Goal: Task Accomplishment & Management: Manage account settings

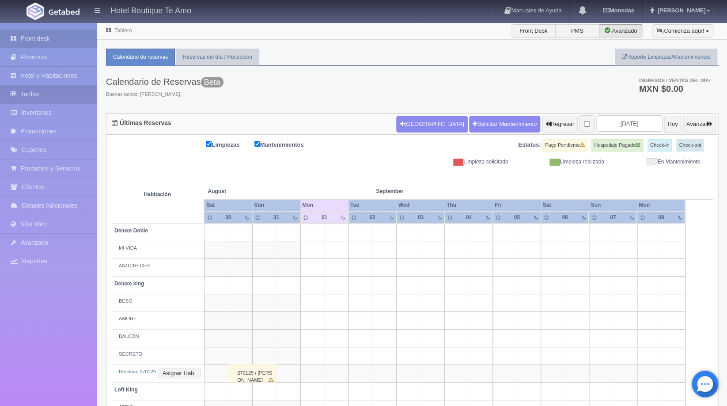
click at [42, 94] on link "Tarifas" at bounding box center [48, 94] width 97 height 18
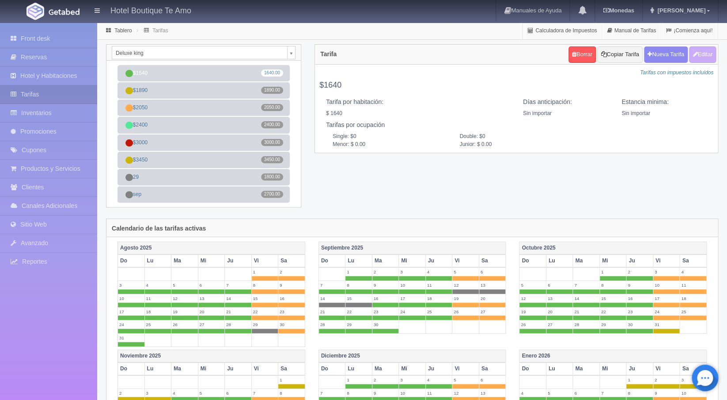
click at [293, 50] on body "Hotel Boutique Te Amo Manuales de Ayuda Actualizaciones recientes Monedas Tipo …" at bounding box center [363, 355] width 727 height 666
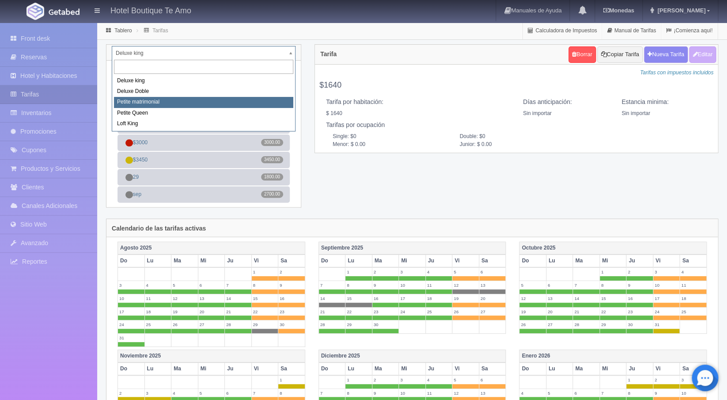
select select "2244"
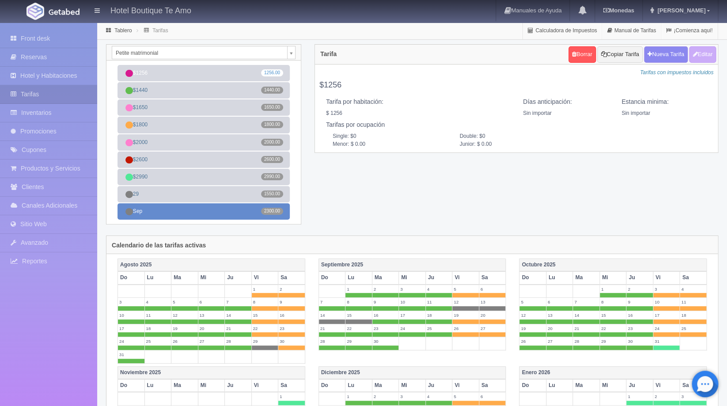
click at [199, 212] on link "Sep 2300.00" at bounding box center [204, 211] width 172 height 16
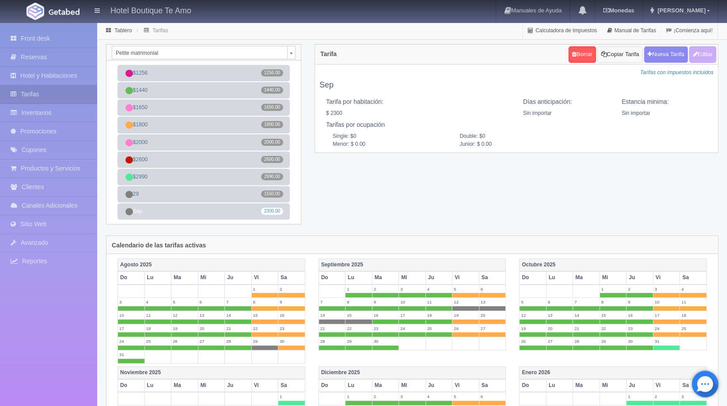
click at [618, 50] on button "Copiar Tarifa" at bounding box center [620, 54] width 45 height 16
select select
type input "Sep"
select select "0"
type input "0"
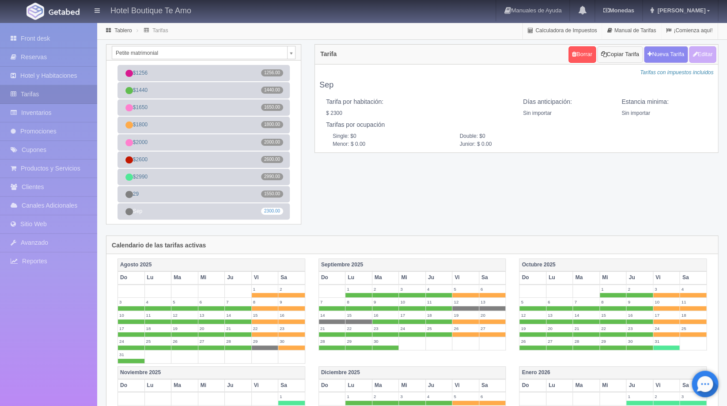
checkbox input "true"
type input "2300.00"
checkbox input "true"
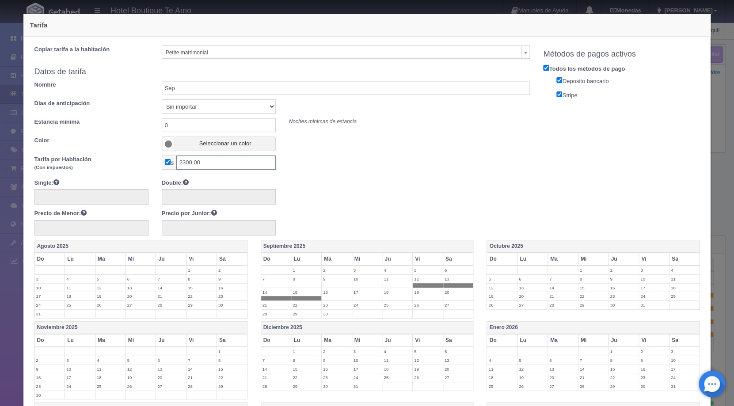
click at [212, 163] on input "2300.00" at bounding box center [225, 163] width 99 height 14
type input "2000"
click at [362, 183] on div at bounding box center [282, 192] width 509 height 27
click at [295, 297] on span at bounding box center [306, 298] width 30 height 4
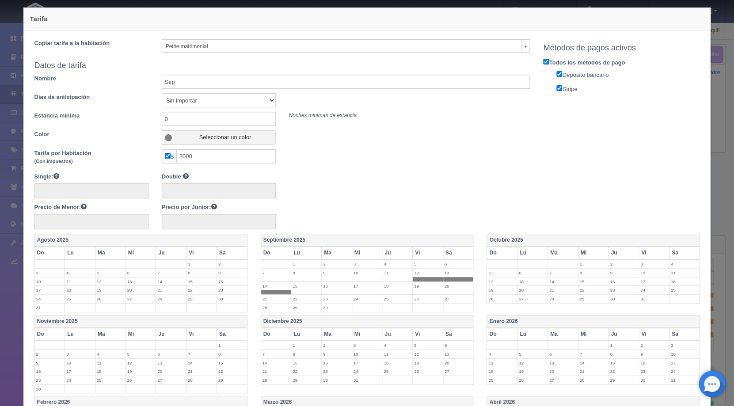
scroll to position [223, 0]
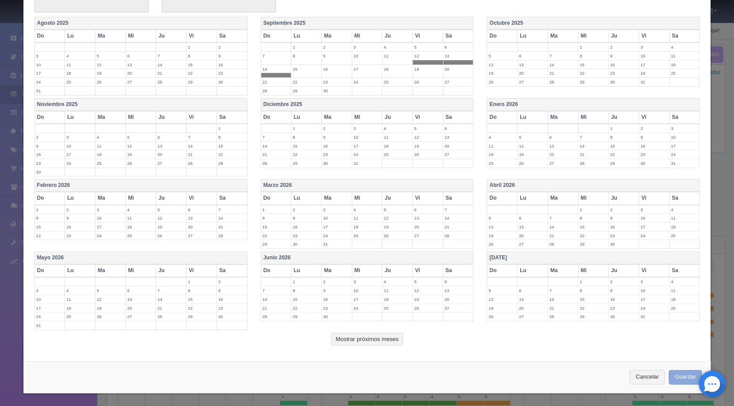
click at [669, 370] on button "Guardar" at bounding box center [686, 377] width 34 height 15
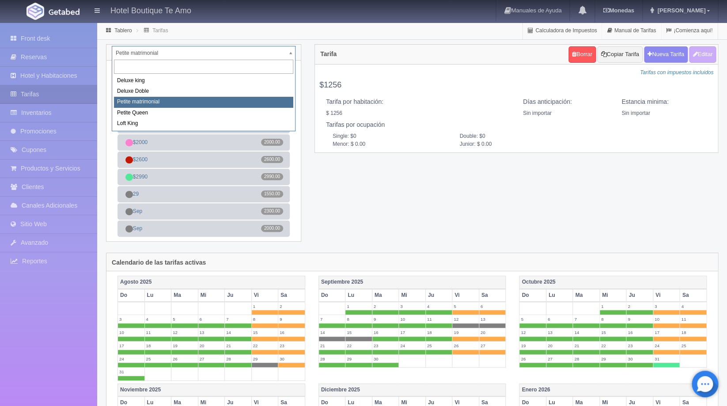
click at [293, 56] on body "Hotel Boutique Te Amo Manuales de Ayuda Actualizaciones recientes [GEOGRAPHIC_D…" at bounding box center [363, 372] width 727 height 701
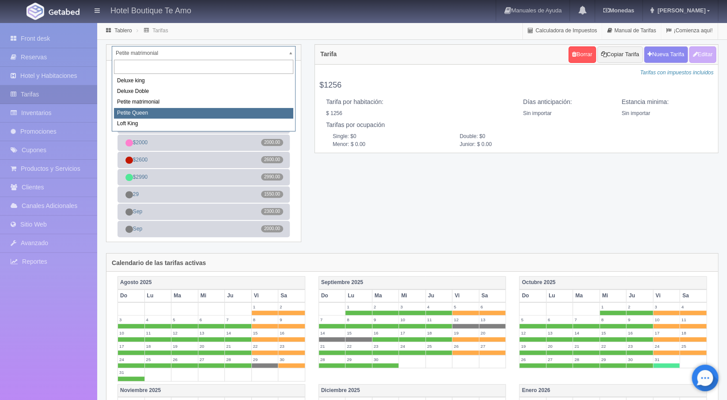
select select "2245"
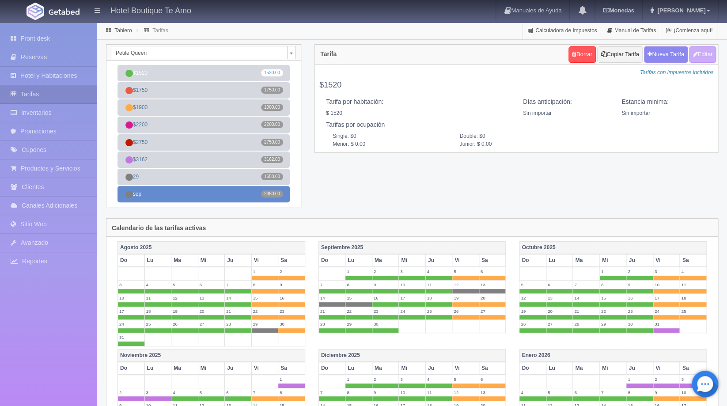
click at [217, 191] on link "sep 2450.00" at bounding box center [204, 194] width 172 height 16
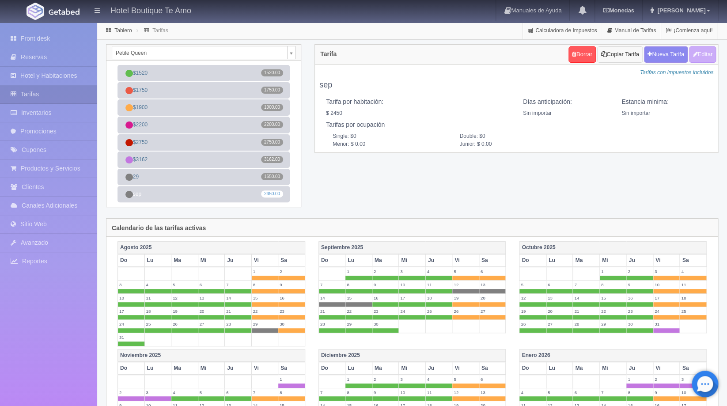
click at [627, 57] on button "Copiar Tarifa" at bounding box center [620, 54] width 45 height 16
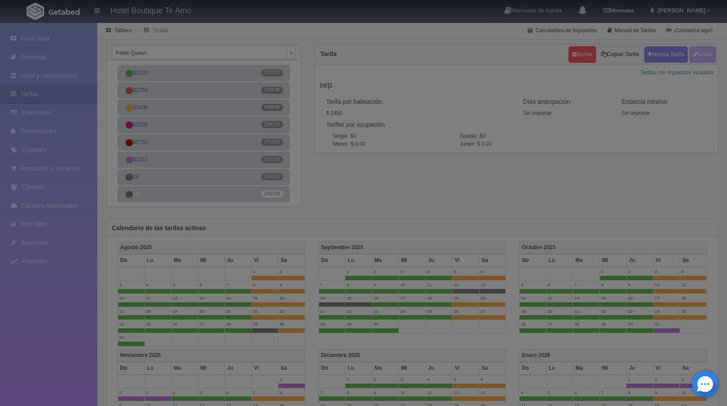
select select
type input "sep"
select select "0"
type input "0"
checkbox input "true"
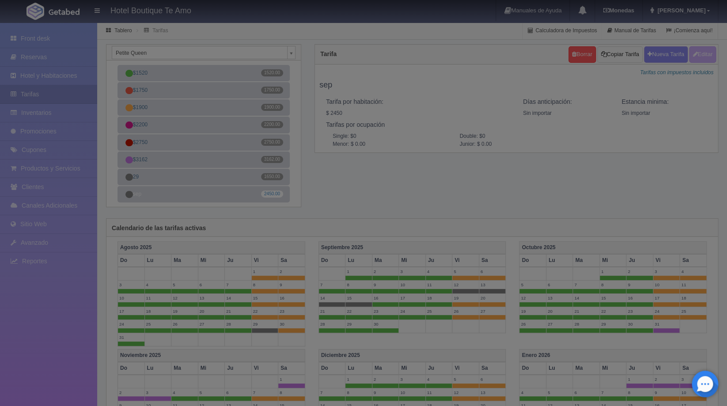
type input "2450.00"
checkbox input "true"
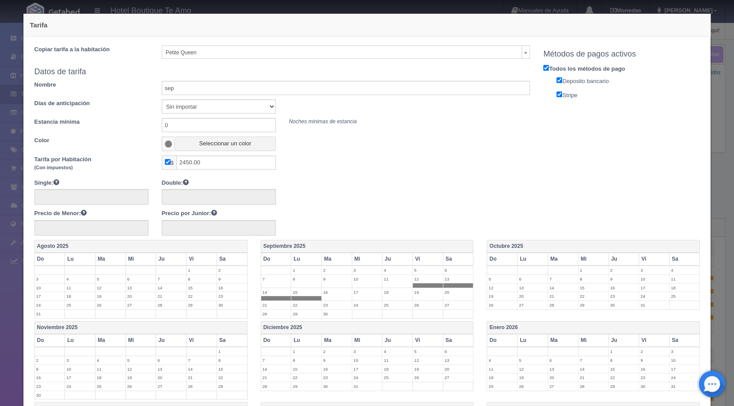
click at [171, 141] on span at bounding box center [168, 144] width 13 height 15
click at [167, 142] on span at bounding box center [169, 144] width 8 height 7
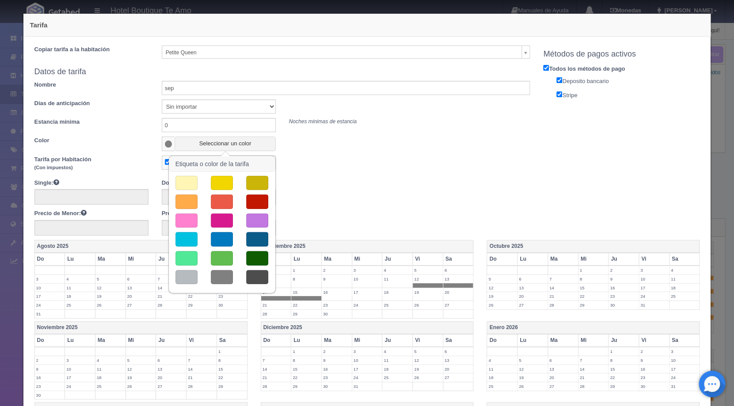
click at [211, 180] on button "button" at bounding box center [222, 183] width 22 height 15
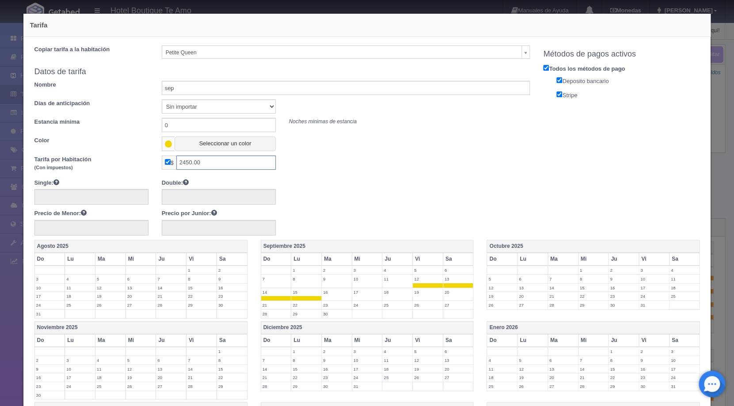
click at [213, 162] on input "2450.00" at bounding box center [225, 163] width 99 height 14
type input "2150"
click at [298, 296] on span at bounding box center [306, 298] width 30 height 4
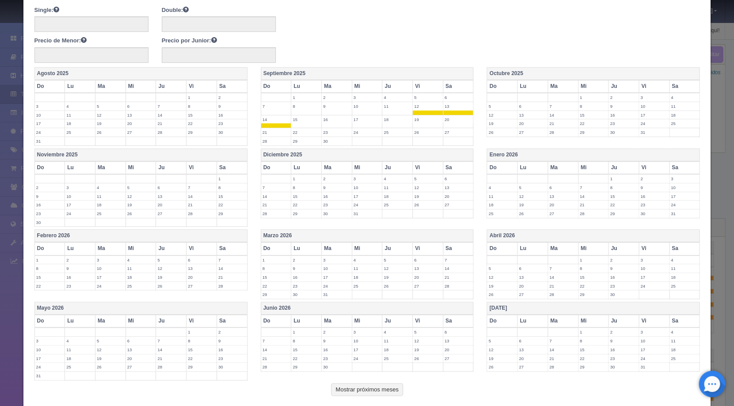
scroll to position [223, 0]
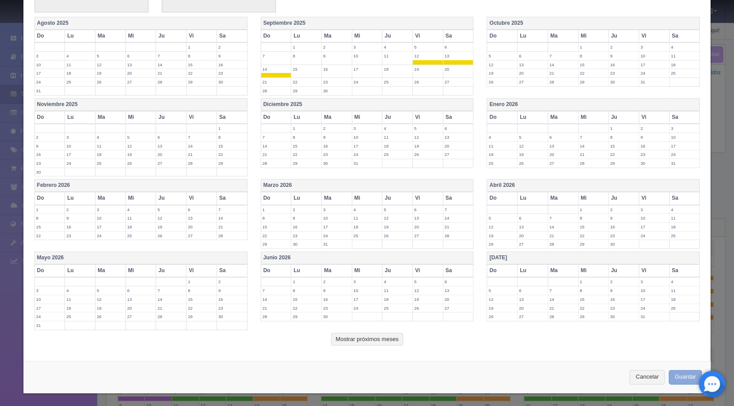
click at [669, 374] on button "Guardar" at bounding box center [686, 377] width 34 height 15
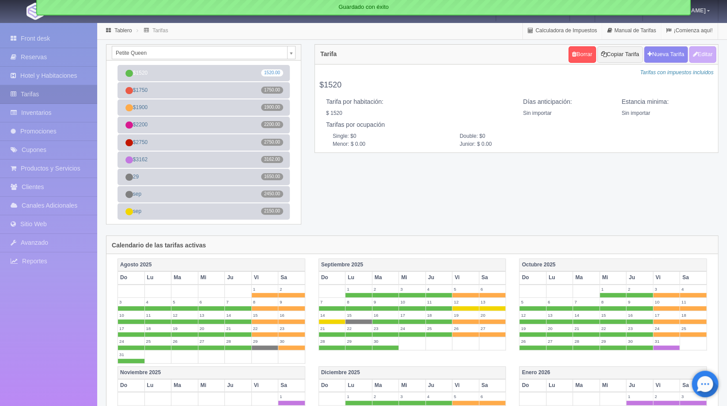
click at [292, 53] on body "Hotel Boutique Te Amo Manuales de Ayuda Actualizaciones recientes [GEOGRAPHIC_D…" at bounding box center [363, 364] width 727 height 684
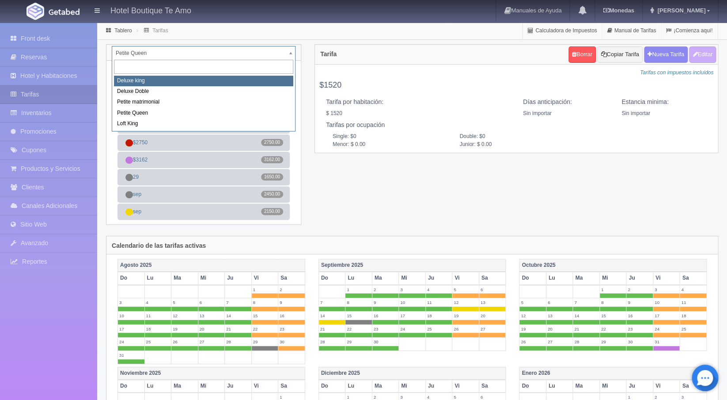
select select "2232"
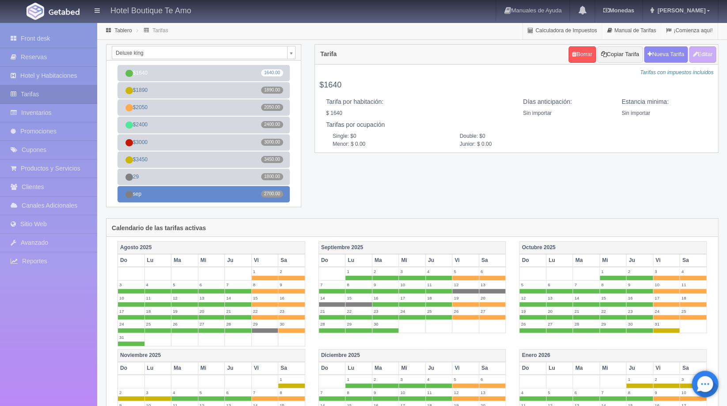
click at [198, 195] on link "sep 2700.00" at bounding box center [204, 194] width 172 height 16
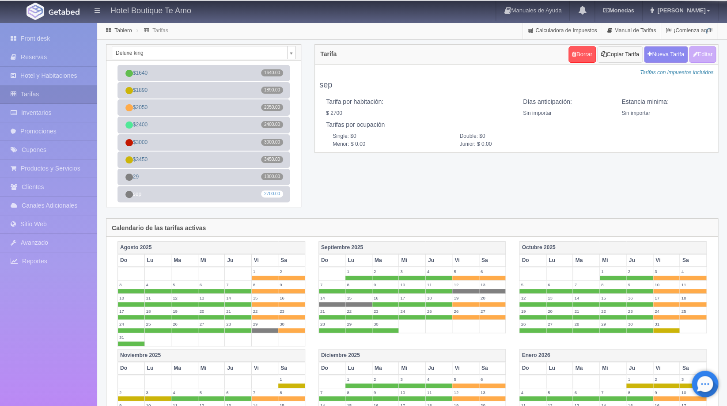
click at [620, 55] on button "Copiar Tarifa" at bounding box center [620, 54] width 45 height 16
select select
type input "sep"
select select "0"
type input "0"
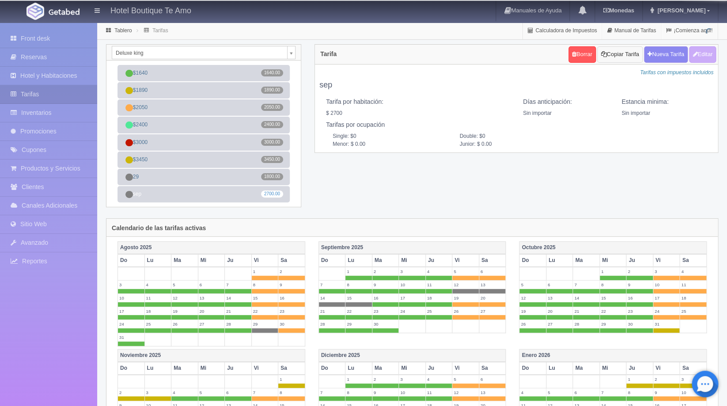
checkbox input "true"
type input "2700.00"
checkbox input "true"
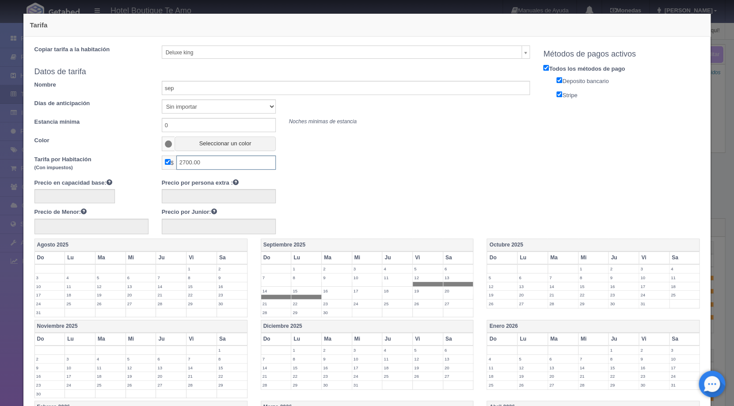
click at [223, 160] on input "2700.00" at bounding box center [225, 163] width 99 height 14
type input "2400"
click at [167, 144] on span at bounding box center [169, 144] width 8 height 7
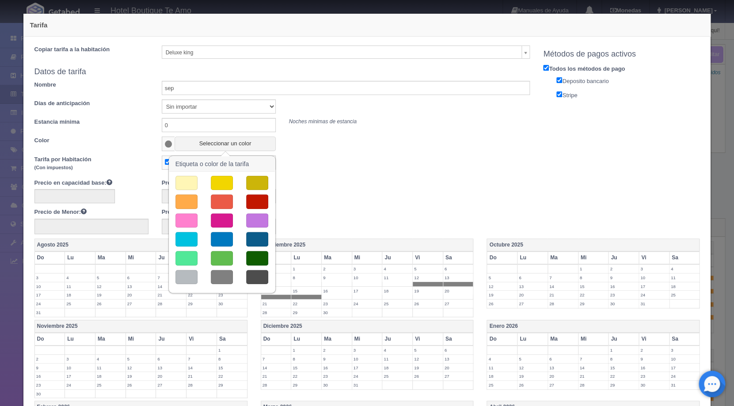
click at [217, 185] on button "button" at bounding box center [222, 183] width 22 height 15
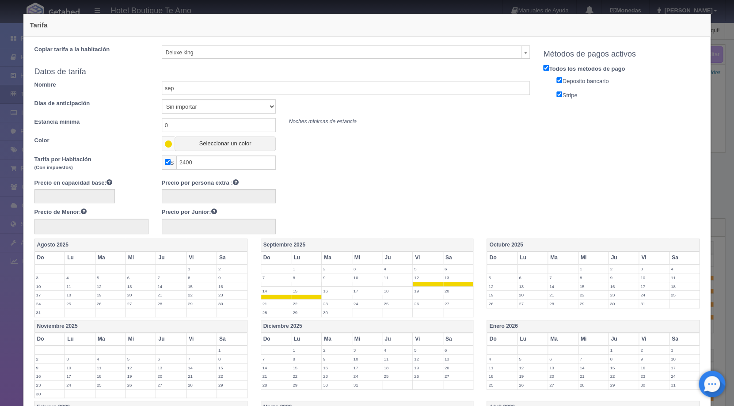
click at [301, 296] on span at bounding box center [306, 297] width 30 height 4
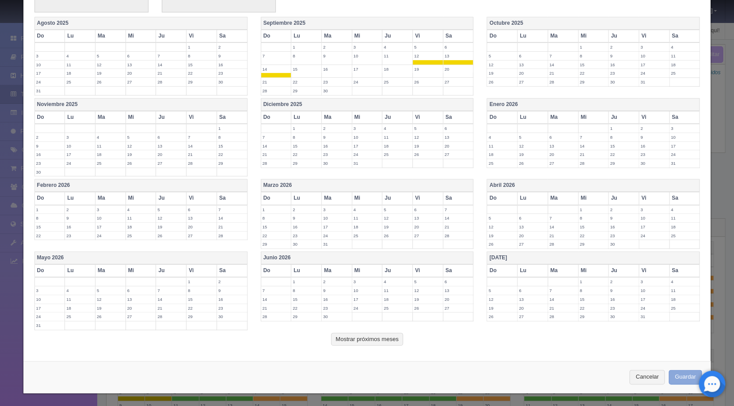
click at [686, 376] on button "Guardar" at bounding box center [686, 377] width 34 height 15
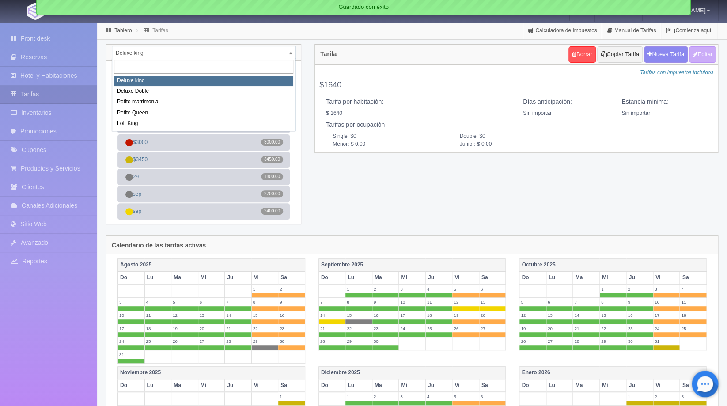
click at [289, 55] on body "Hotel Boutique Te Amo Manuales de Ayuda Actualizaciones recientes [GEOGRAPHIC_D…" at bounding box center [363, 364] width 727 height 684
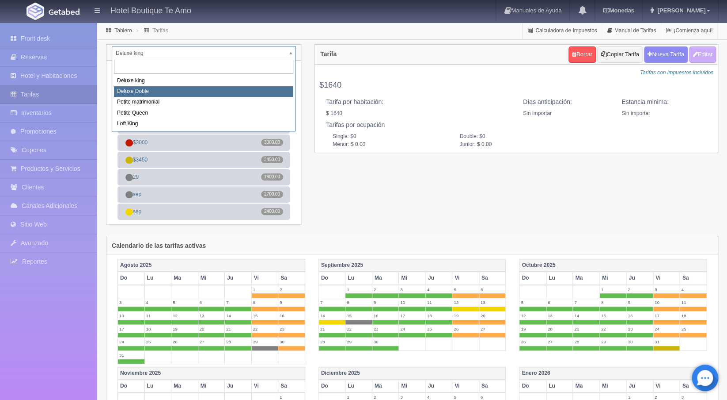
select select "2243"
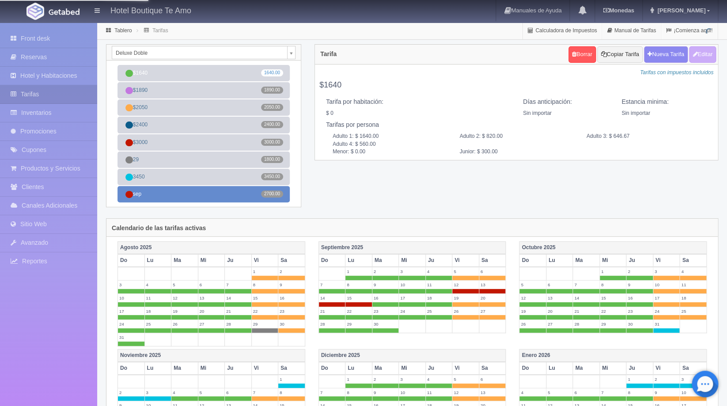
click at [231, 199] on link "sep 2700.00" at bounding box center [204, 194] width 172 height 16
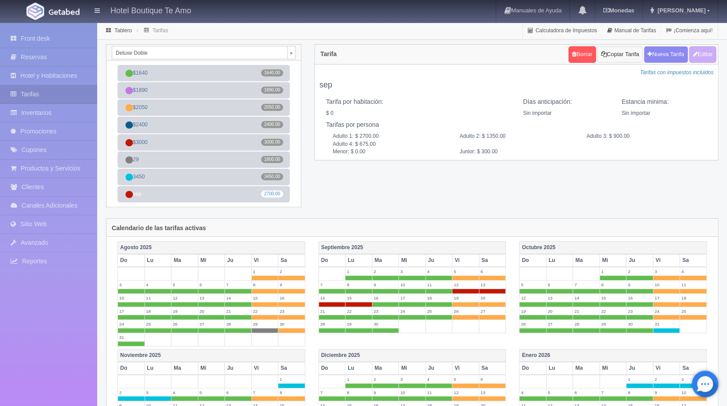
click at [609, 60] on button "Copiar Tarifa" at bounding box center [620, 54] width 45 height 16
select select
type input "sep"
select select "0"
type input "0"
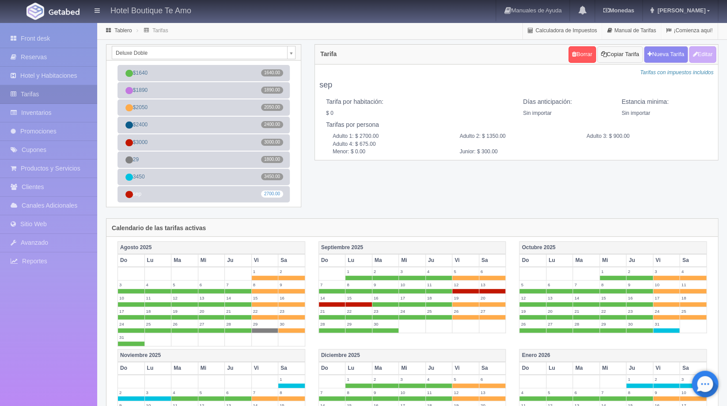
checkbox input "false"
type input "2700.00"
type input "1350.00"
type input "900.00"
type input "675.00"
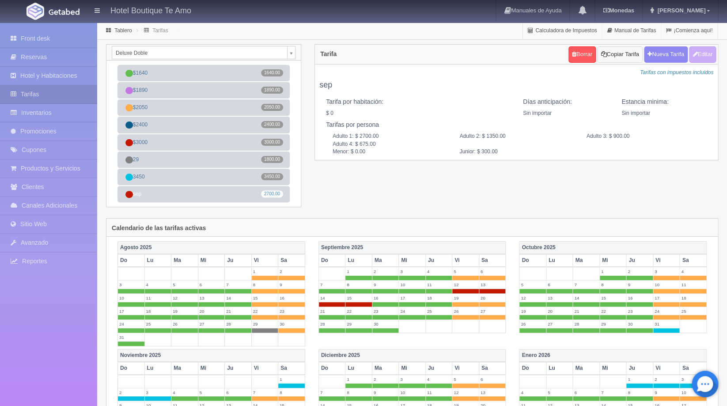
type input "0.00"
type input "300.00"
checkbox input "true"
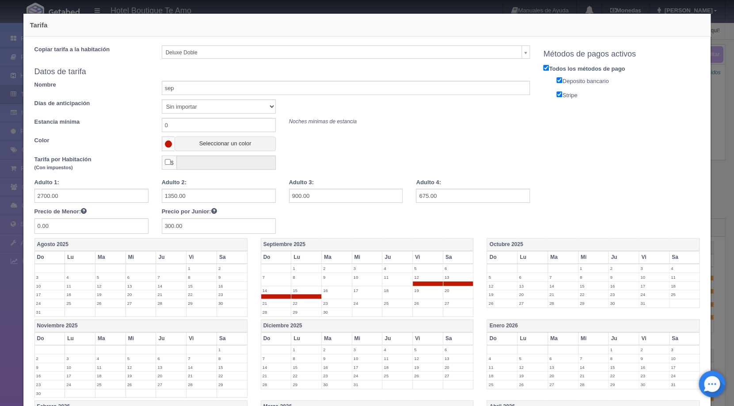
click at [297, 295] on span at bounding box center [306, 296] width 30 height 4
click at [79, 194] on input "2700.00" at bounding box center [91, 196] width 114 height 14
type input "2400"
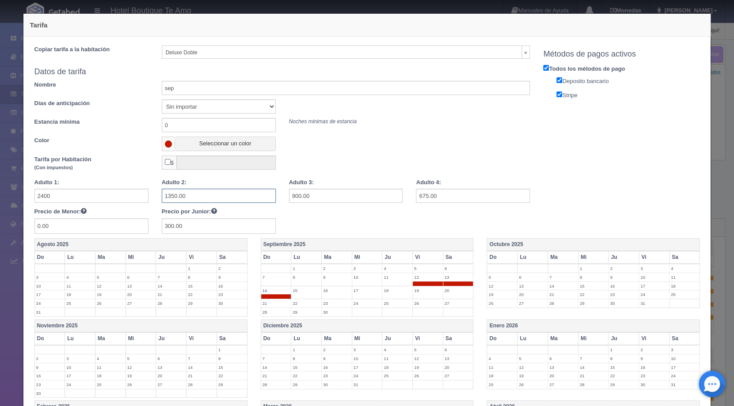
click at [191, 198] on input "1350.00" at bounding box center [219, 196] width 114 height 14
type input "1200"
click at [332, 197] on input "900.00" at bounding box center [346, 196] width 114 height 14
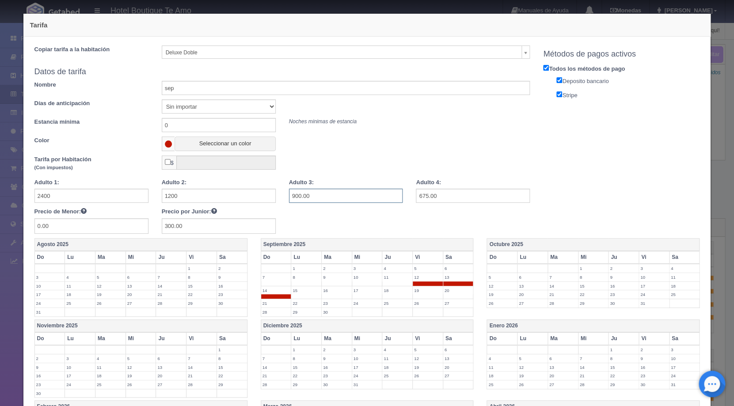
click at [332, 197] on input "900.00" at bounding box center [346, 196] width 114 height 14
type input "800"
click at [439, 197] on input "675.00" at bounding box center [473, 196] width 114 height 14
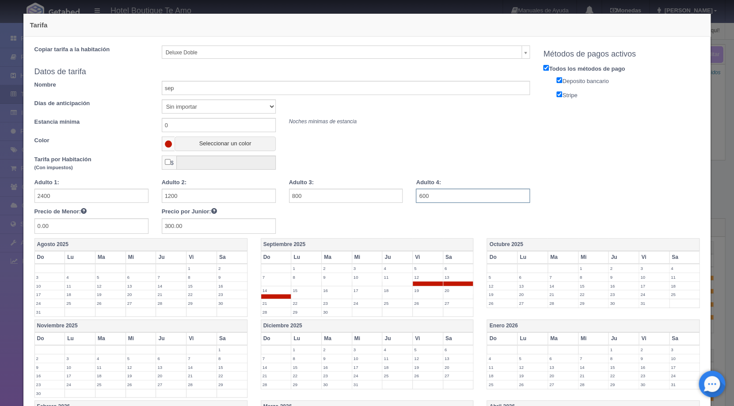
type input "600"
click at [582, 200] on div "Copiar tarifa a la habitación Deluxe Doble Deluxe king Deluxe Doble Petite matr…" at bounding box center [367, 142] width 679 height 193
click at [168, 142] on span at bounding box center [169, 144] width 8 height 7
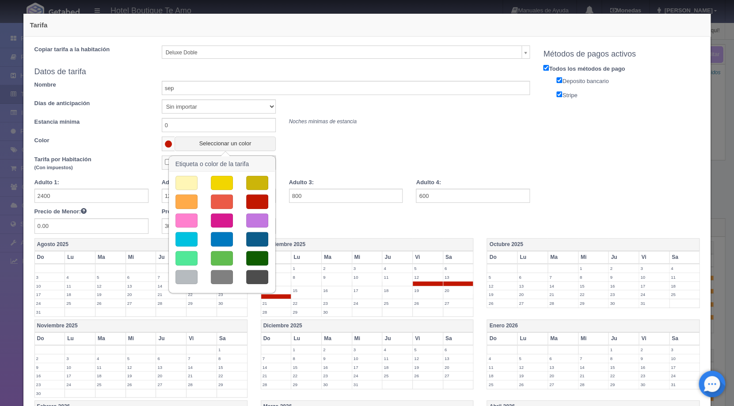
click at [217, 179] on button "button" at bounding box center [222, 183] width 22 height 15
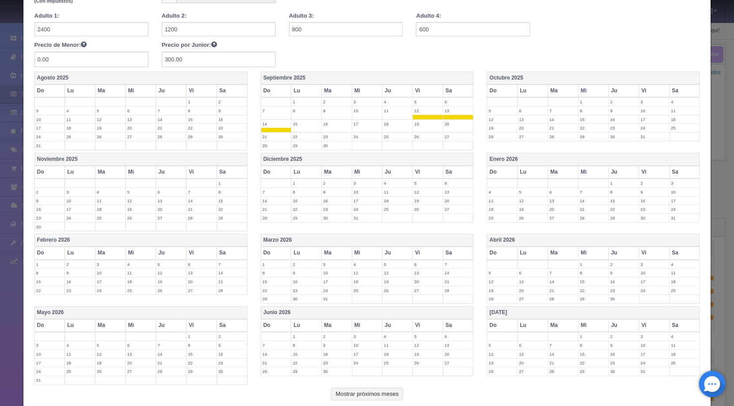
scroll to position [222, 0]
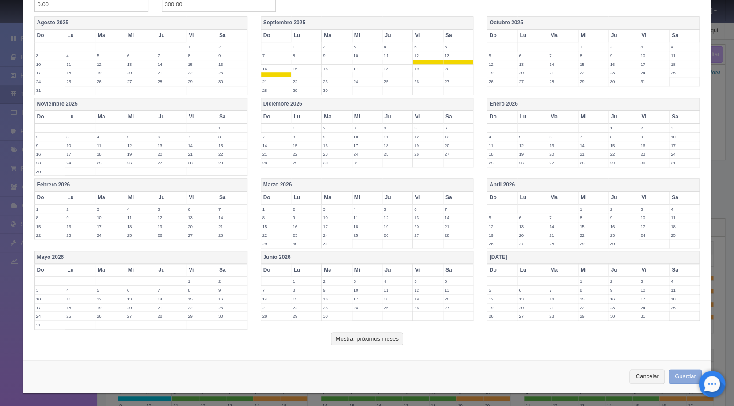
click at [682, 378] on button "Guardar" at bounding box center [686, 376] width 34 height 15
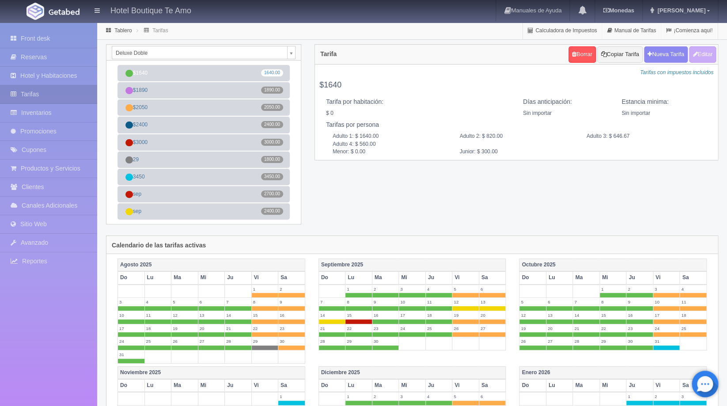
click at [292, 55] on body "Hotel Boutique Te Amo Manuales de Ayuda Actualizaciones recientes [GEOGRAPHIC_D…" at bounding box center [363, 364] width 727 height 684
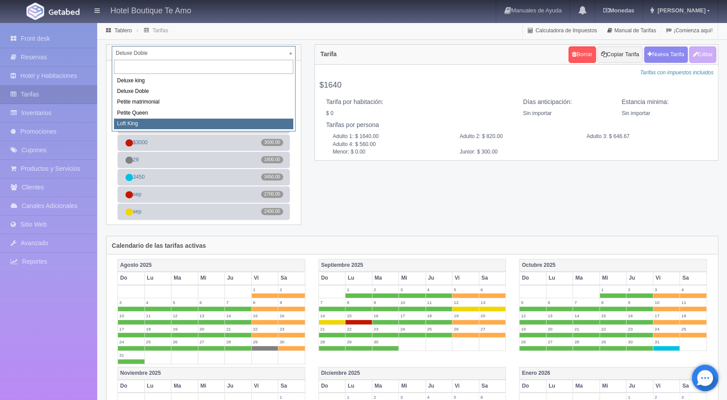
select select "2246"
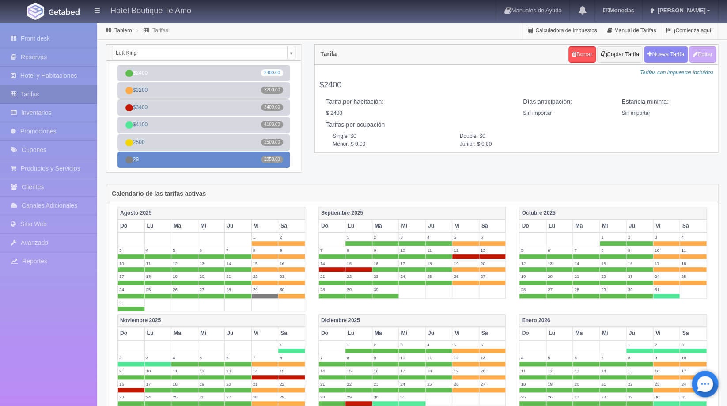
click at [156, 162] on link "29 2950.00" at bounding box center [204, 160] width 172 height 16
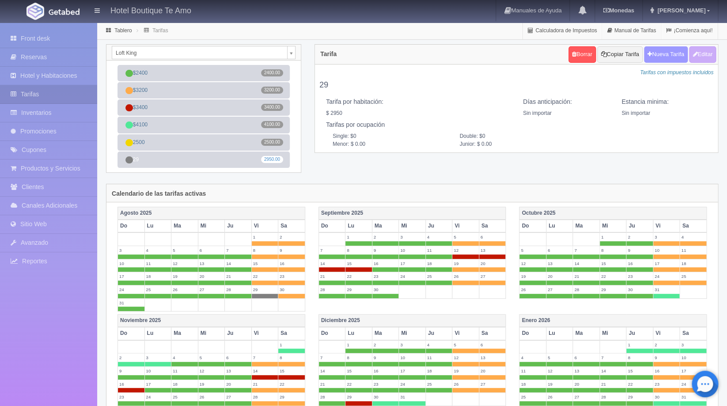
click at [667, 56] on button "Nueva Tarifa" at bounding box center [666, 54] width 44 height 16
select select
checkbox input "true"
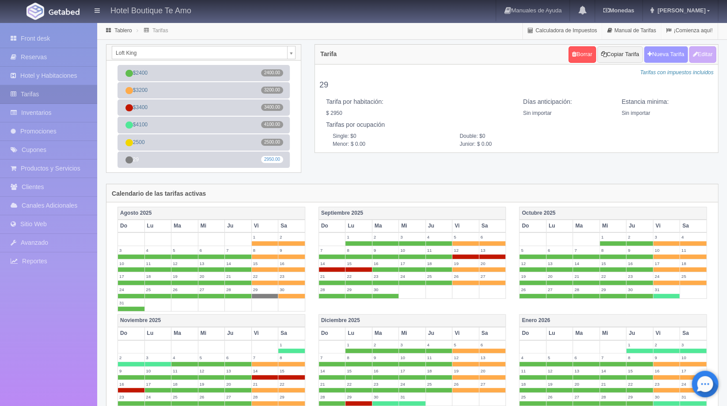
checkbox input "true"
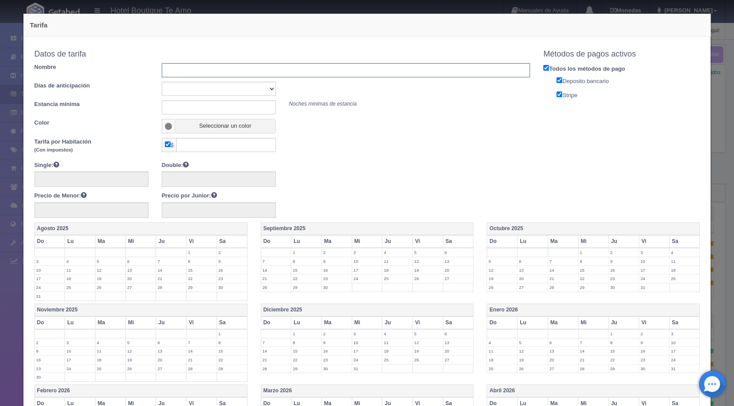
click at [219, 73] on input "text" at bounding box center [346, 70] width 369 height 14
type input "sep"
click at [162, 125] on span at bounding box center [168, 126] width 13 height 15
click at [165, 125] on span at bounding box center [169, 126] width 8 height 7
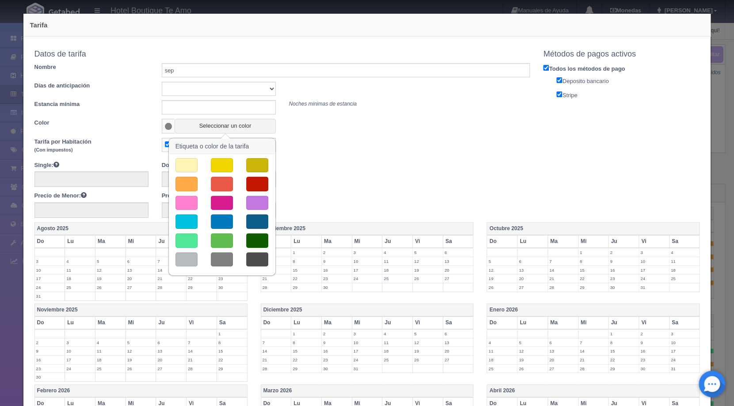
click at [248, 187] on button "button" at bounding box center [257, 184] width 22 height 15
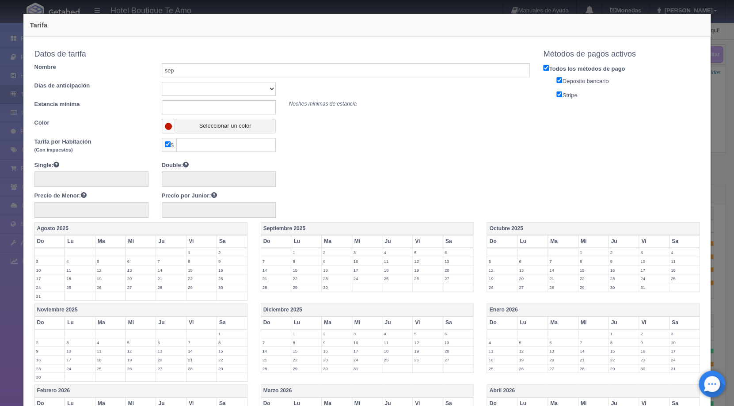
click at [166, 125] on span at bounding box center [169, 126] width 8 height 7
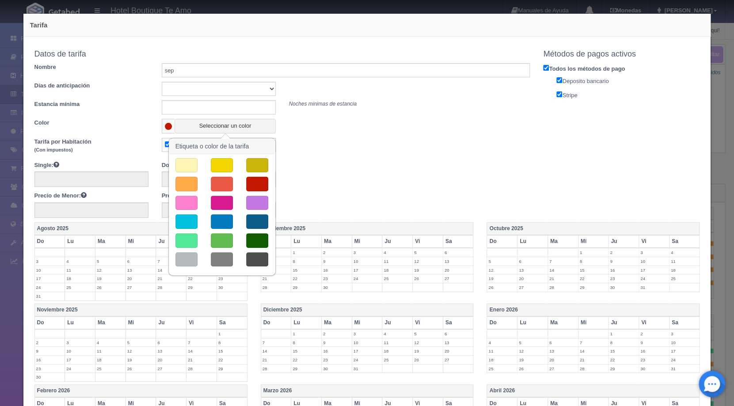
click at [226, 168] on button "button" at bounding box center [222, 165] width 22 height 15
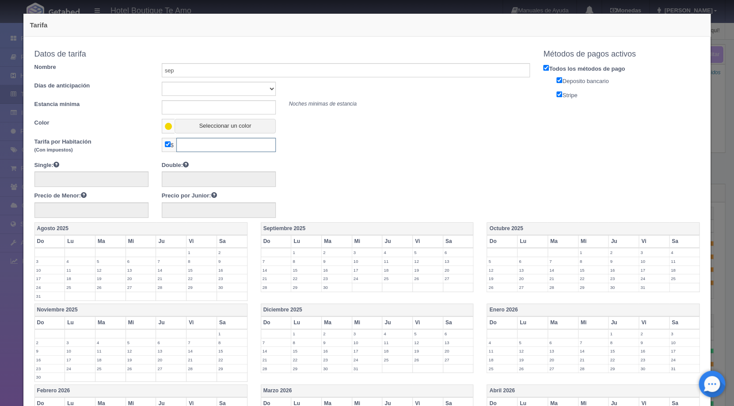
click at [206, 148] on input "text" at bounding box center [225, 145] width 99 height 14
type input "2800"
click at [424, 260] on label "12" at bounding box center [428, 261] width 30 height 8
click at [451, 260] on label "13" at bounding box center [458, 261] width 30 height 8
click at [270, 271] on label "14" at bounding box center [276, 274] width 30 height 8
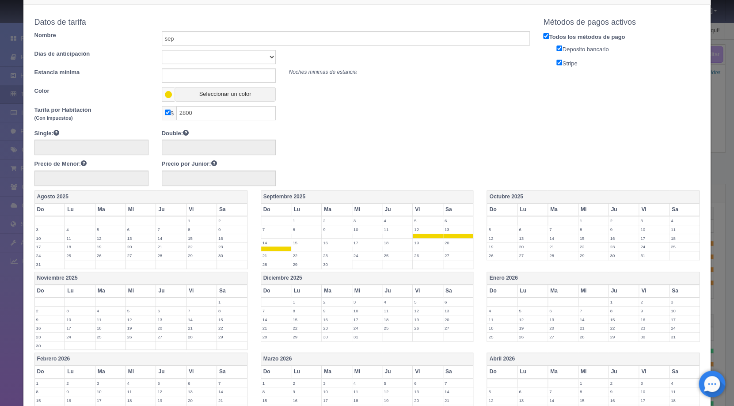
scroll to position [206, 0]
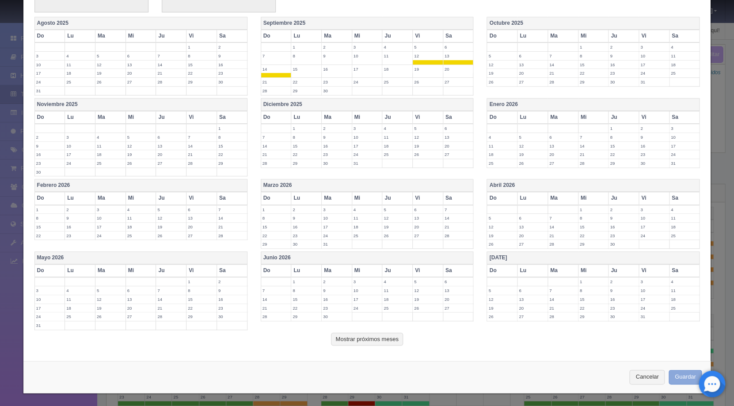
click at [686, 380] on button "Guardar" at bounding box center [686, 377] width 34 height 15
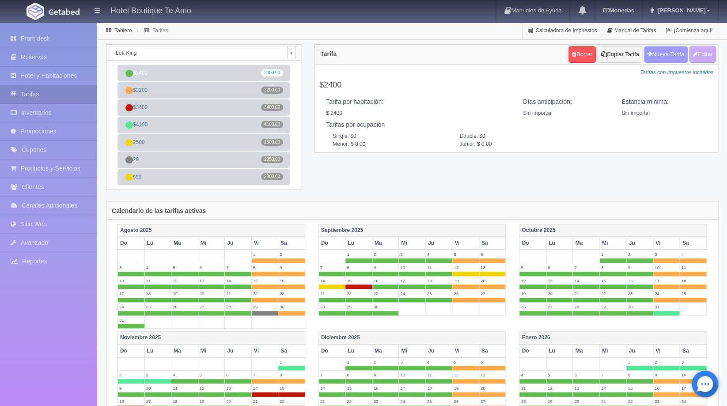
click at [652, 54] on button "Nueva Tarifa" at bounding box center [666, 54] width 44 height 16
select select
checkbox input "true"
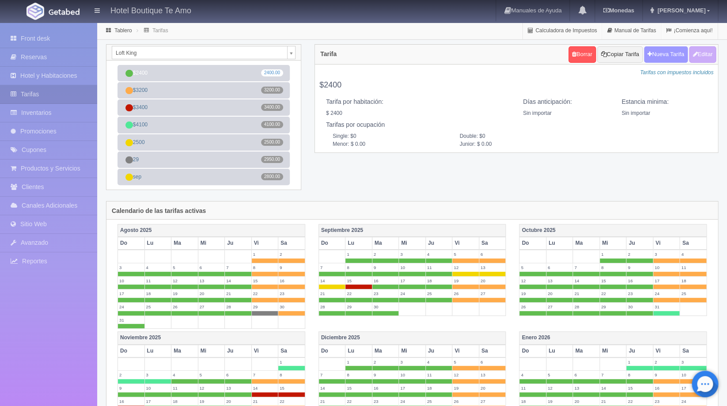
checkbox input "true"
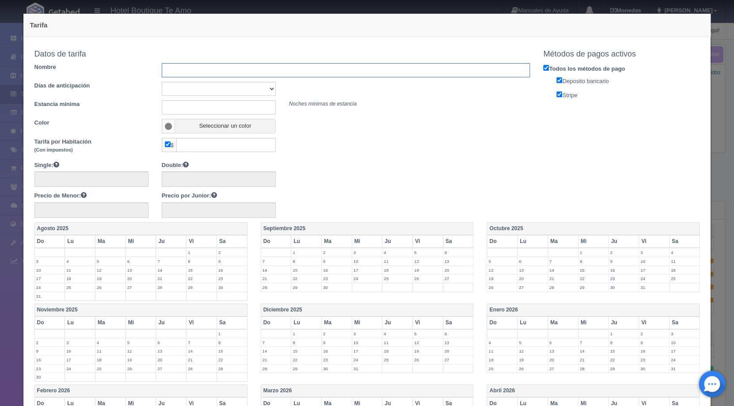
click at [257, 74] on input "text" at bounding box center [346, 70] width 369 height 14
type input "[DATE]"
click at [206, 149] on input "text" at bounding box center [225, 145] width 99 height 14
type input "3100"
click at [293, 270] on label "15" at bounding box center [306, 270] width 30 height 8
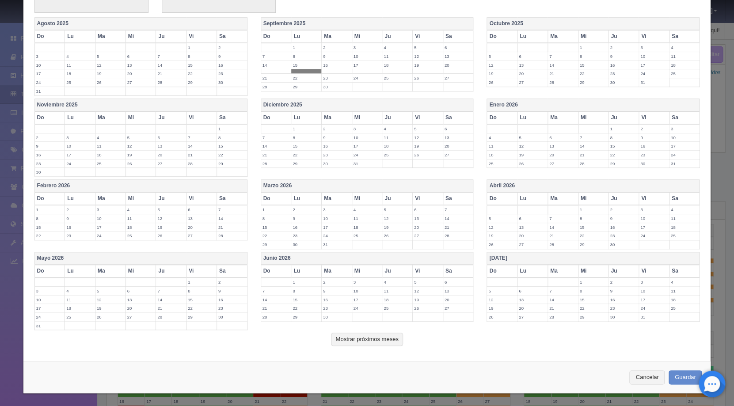
scroll to position [206, 0]
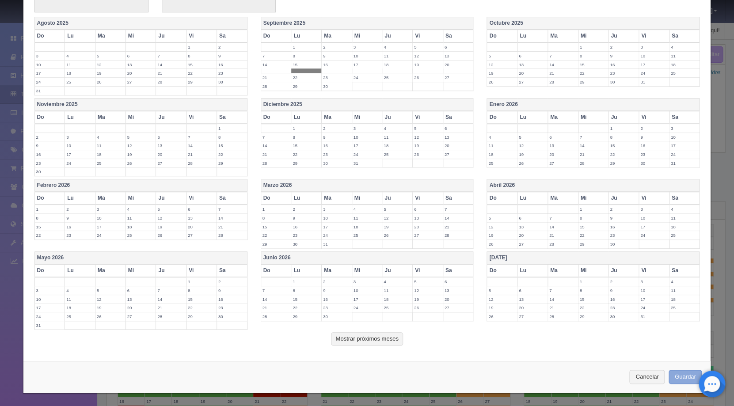
click at [670, 376] on button "Guardar" at bounding box center [686, 377] width 34 height 15
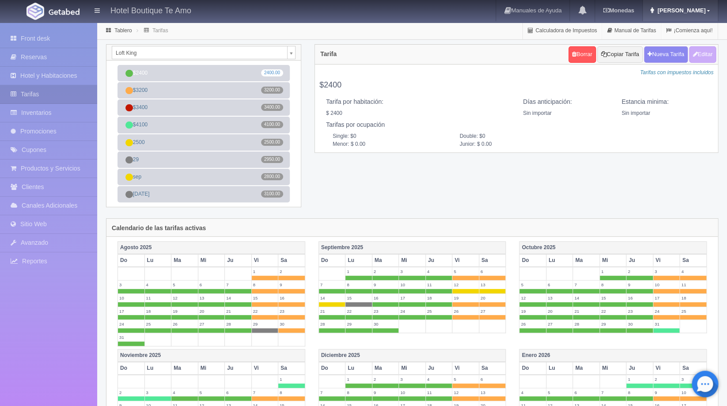
click at [700, 9] on span "[PERSON_NAME]" at bounding box center [680, 10] width 50 height 7
click at [693, 42] on link "Salir / Log Out" at bounding box center [683, 41] width 70 height 11
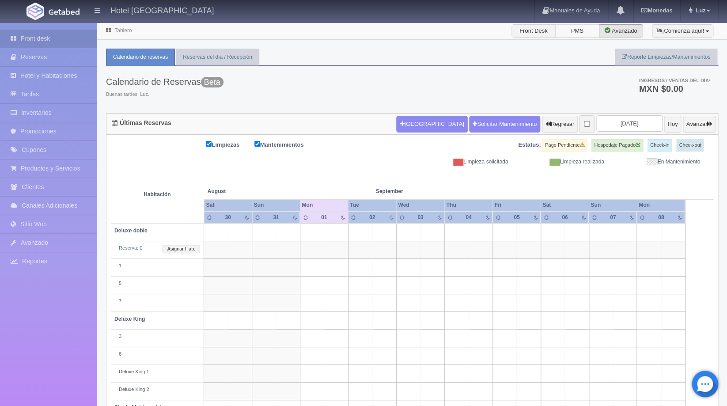
click at [584, 30] on label "PMS" at bounding box center [578, 30] width 44 height 13
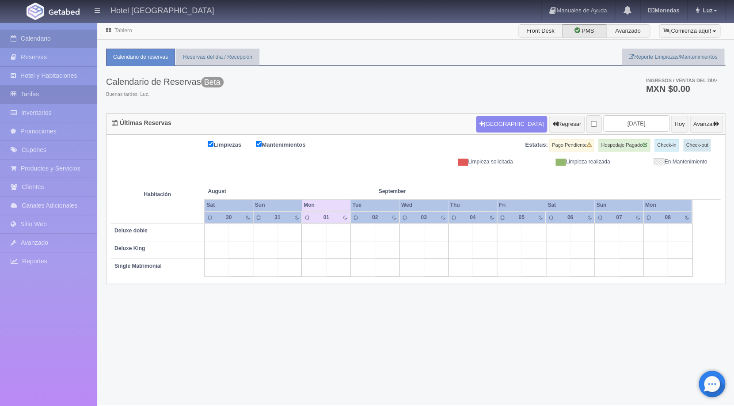
click at [43, 96] on link "Tarifas" at bounding box center [48, 94] width 97 height 18
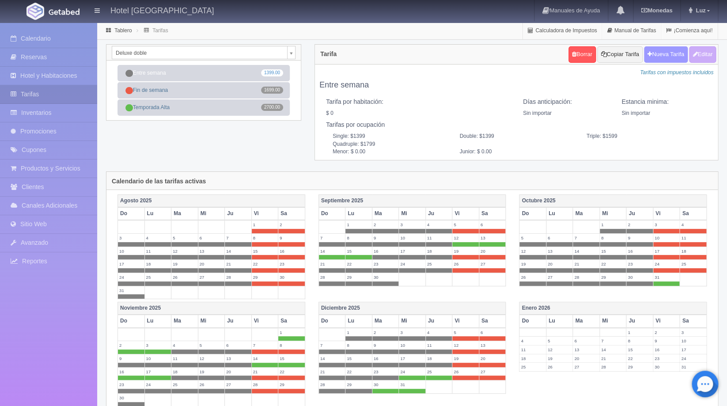
click at [673, 54] on button "Nueva Tarifa" at bounding box center [666, 54] width 44 height 16
select select
checkbox input "true"
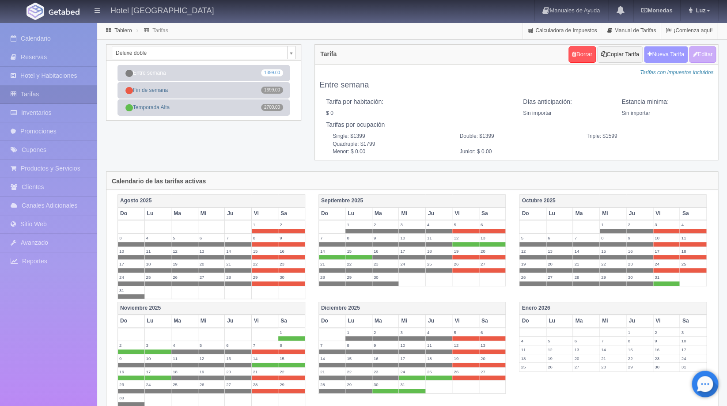
checkbox input "true"
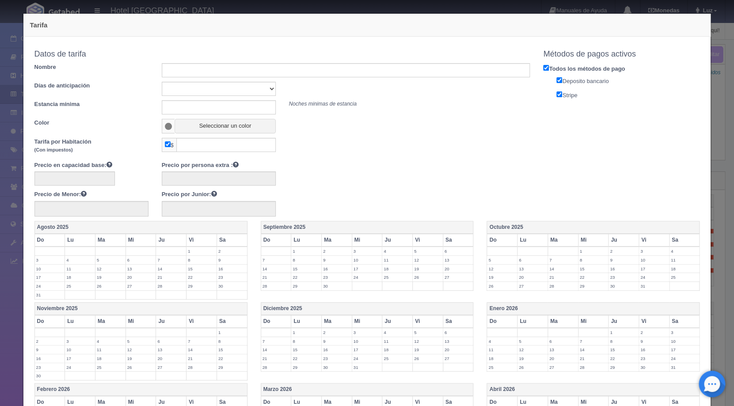
click at [166, 145] on input "checkbox" at bounding box center [168, 144] width 6 height 6
checkbox input "false"
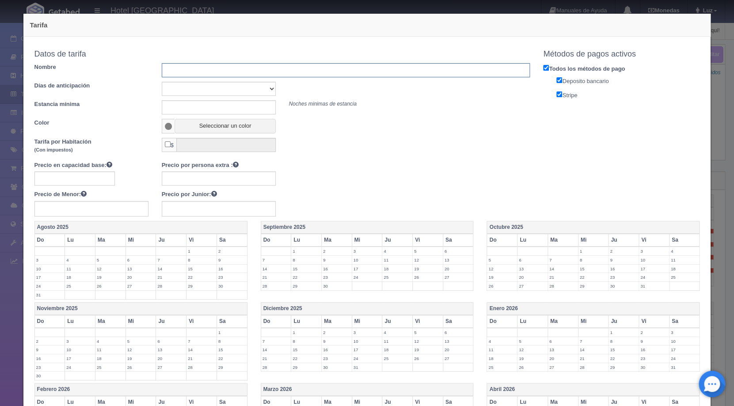
click at [224, 68] on input "text" at bounding box center [346, 70] width 369 height 14
type input "sep"
click at [72, 179] on input "text" at bounding box center [74, 178] width 80 height 14
type input "2400"
click at [190, 175] on input "text" at bounding box center [219, 178] width 114 height 14
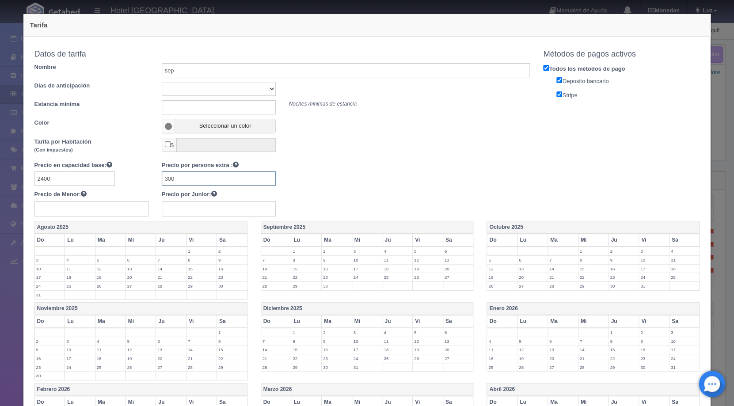
type input "300"
click at [83, 206] on input "text" at bounding box center [91, 208] width 114 height 15
type input "300"
click at [217, 212] on input "text" at bounding box center [219, 208] width 114 height 15
type input "300"
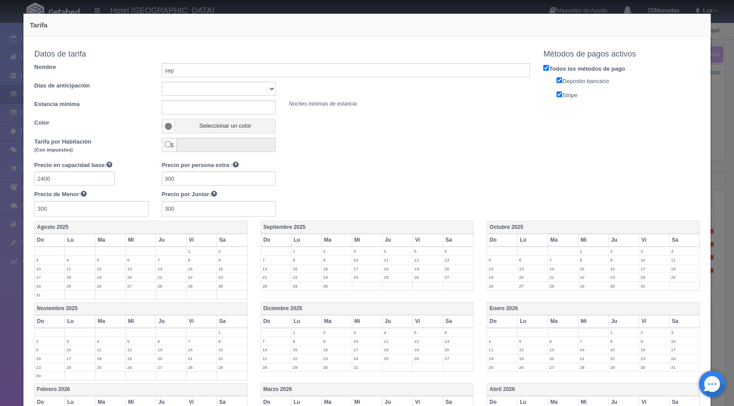
click at [356, 194] on div "Precio en capacidad base: 2400 Precio por persona extra : 300 Precio de Menor: …" at bounding box center [282, 189] width 509 height 56
click at [413, 260] on label "12" at bounding box center [428, 260] width 30 height 8
click at [453, 262] on label "13" at bounding box center [458, 260] width 30 height 8
click at [268, 274] on label "14" at bounding box center [276, 273] width 30 height 8
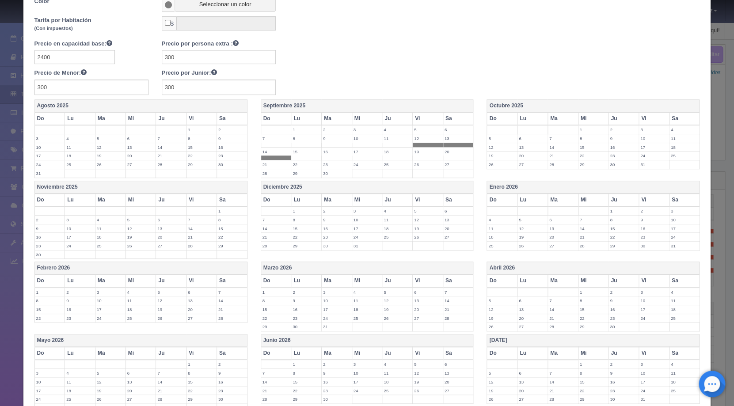
scroll to position [204, 0]
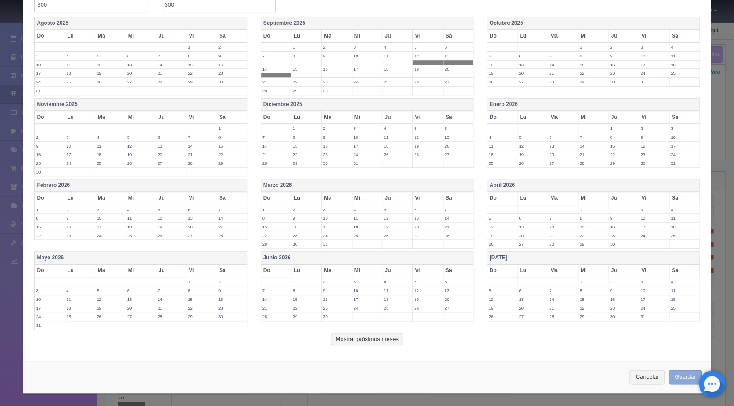
click at [680, 373] on button "Guardar" at bounding box center [686, 377] width 34 height 15
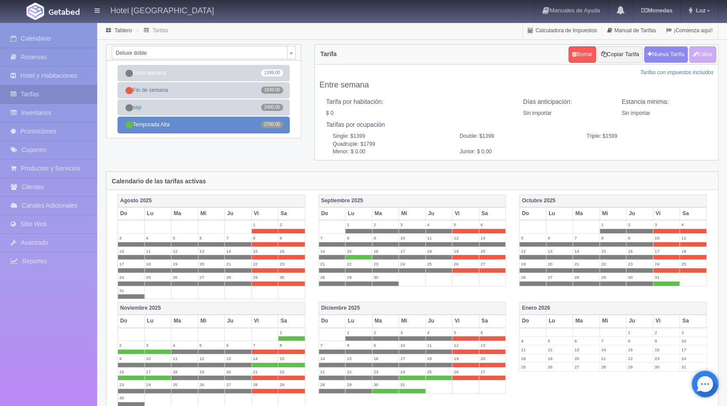
click at [167, 122] on link "Temporada Alta 2700.00" at bounding box center [204, 125] width 172 height 16
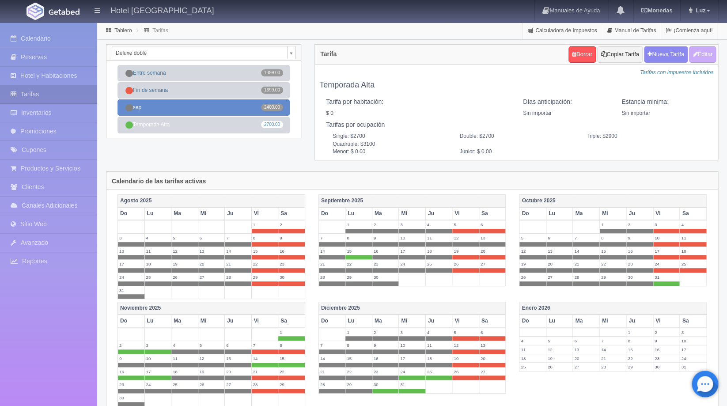
click at [159, 110] on link "sep 2400.00" at bounding box center [204, 107] width 172 height 16
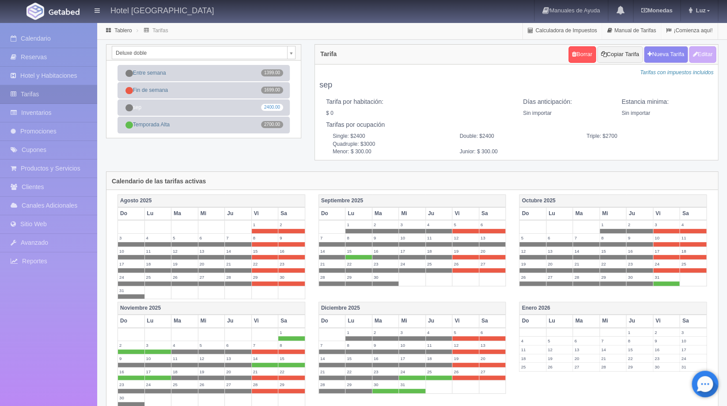
click at [290, 52] on body "Hotel [GEOGRAPHIC_DATA] Manuales de Ayuda Actualizaciones recientes [GEOGRAPHIC…" at bounding box center [363, 296] width 727 height 548
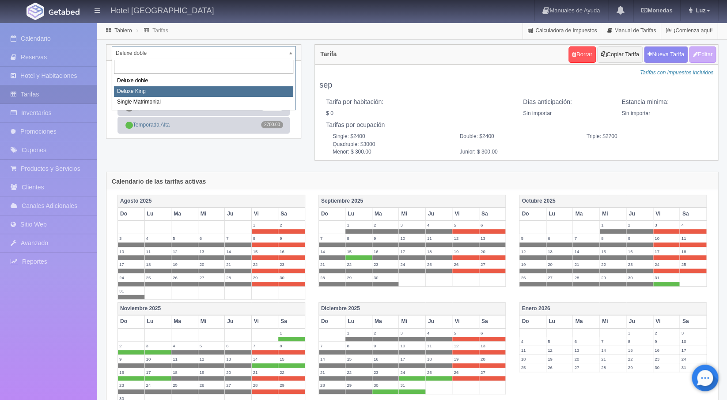
select select "2253"
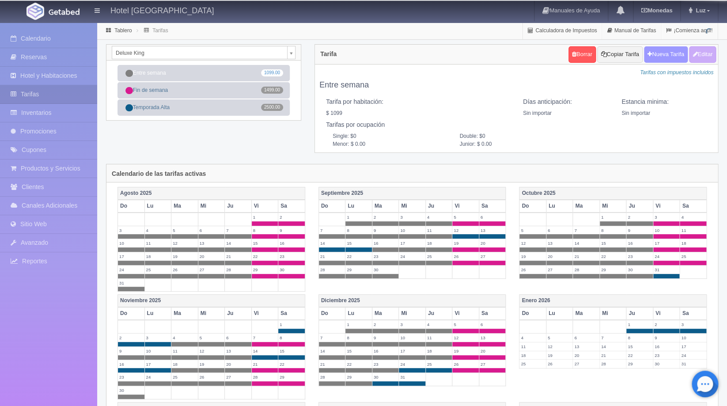
click at [664, 58] on button "Nueva Tarifa" at bounding box center [666, 54] width 44 height 16
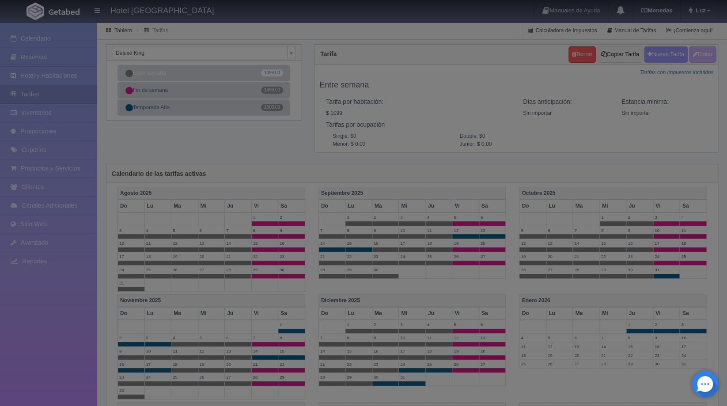
select select
checkbox input "true"
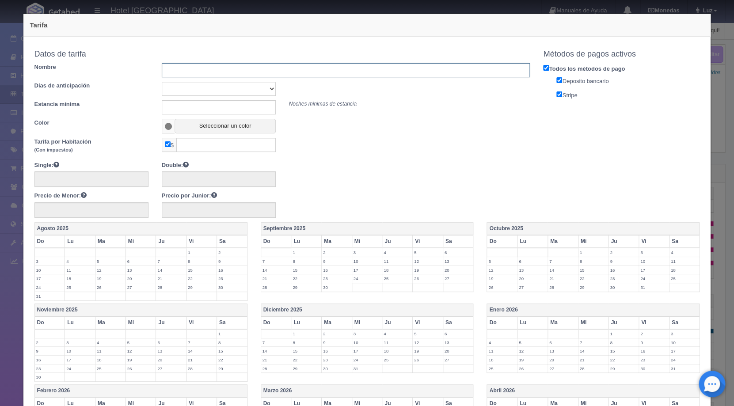
click at [244, 72] on input "text" at bounding box center [346, 70] width 369 height 14
type input "k"
type input "sep"
click at [165, 126] on span at bounding box center [169, 126] width 8 height 7
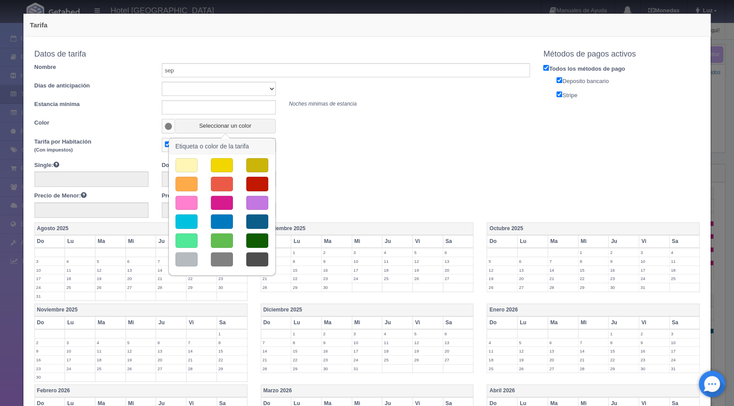
click at [216, 163] on button "button" at bounding box center [222, 165] width 22 height 15
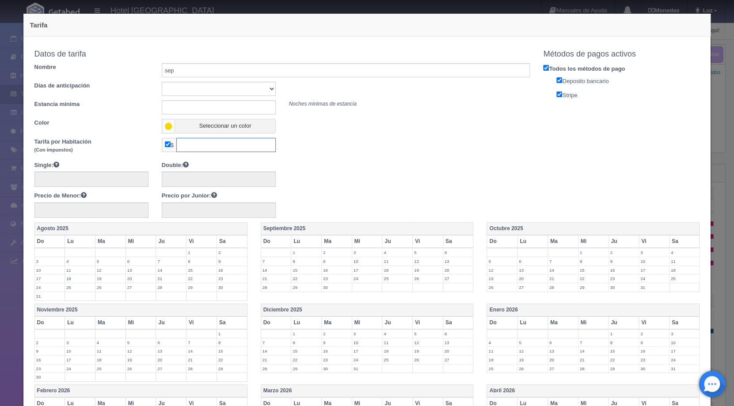
click at [202, 149] on input "text" at bounding box center [225, 145] width 99 height 14
type input "2200"
click at [417, 262] on label "12" at bounding box center [428, 261] width 30 height 8
click at [444, 261] on label "13" at bounding box center [458, 261] width 30 height 8
click at [276, 271] on label "14" at bounding box center [276, 274] width 30 height 8
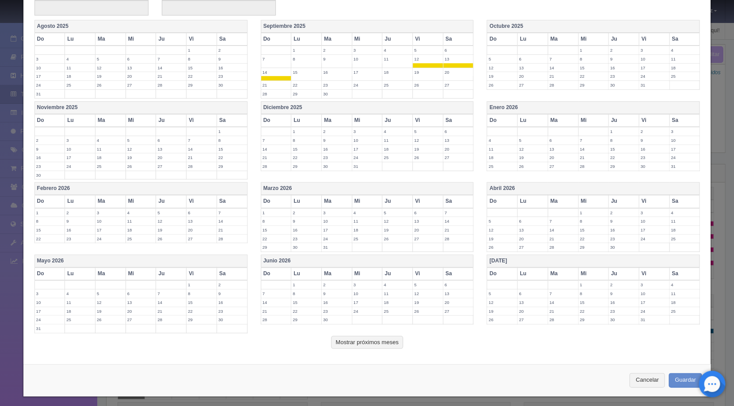
scroll to position [206, 0]
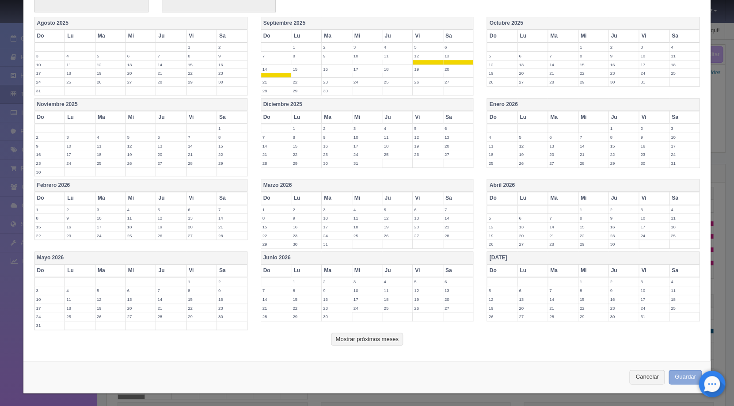
click at [678, 373] on button "Guardar" at bounding box center [686, 377] width 34 height 15
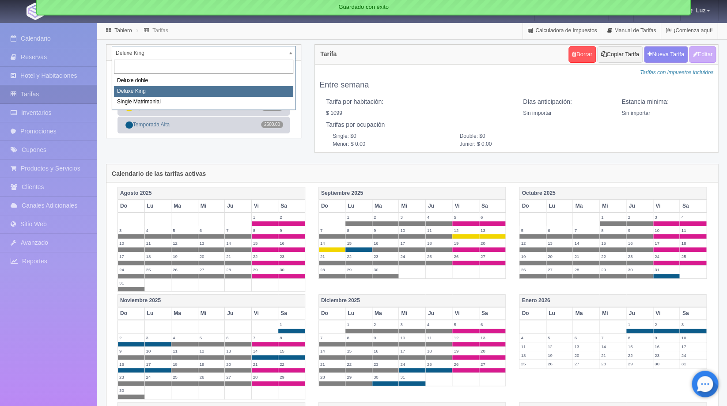
click at [292, 50] on body "Hotel Casa Xaca Manuales de Ayuda Actualizaciones recientes Monedas Tipo de cam…" at bounding box center [363, 296] width 727 height 548
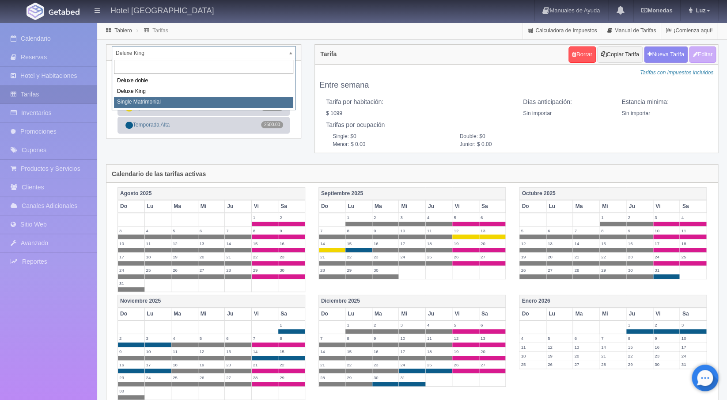
select select "2254"
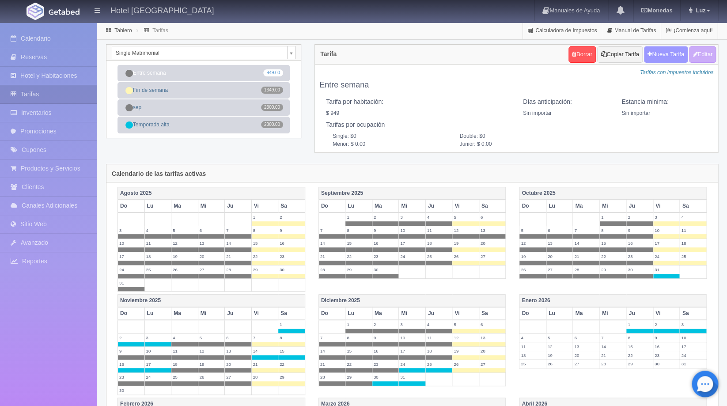
click at [667, 53] on button "Nueva Tarifa" at bounding box center [666, 54] width 44 height 16
select select
checkbox input "true"
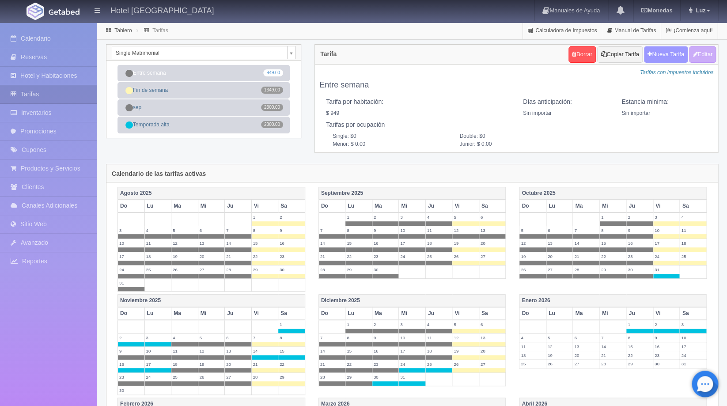
checkbox input "true"
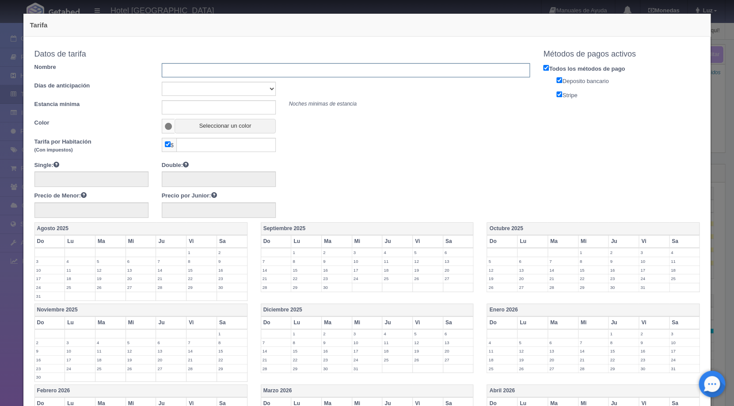
click at [194, 72] on input "text" at bounding box center [346, 70] width 369 height 14
type input "[DATE]"
click at [201, 150] on input "text" at bounding box center [225, 145] width 99 height 14
type input "2000"
click at [420, 260] on label "12" at bounding box center [428, 261] width 30 height 8
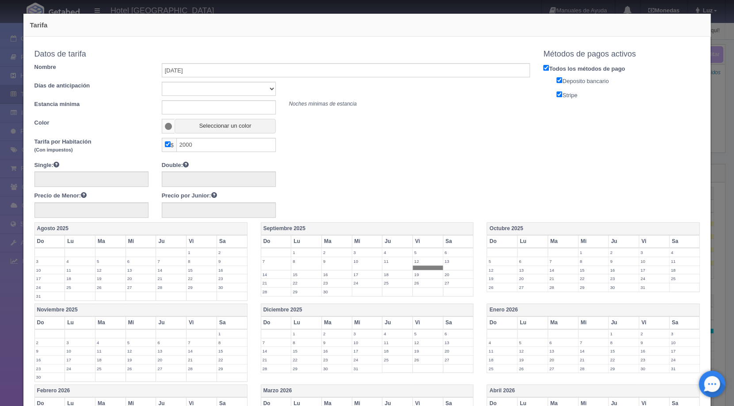
click at [450, 264] on label "13" at bounding box center [458, 261] width 30 height 8
click at [268, 274] on label "14" at bounding box center [276, 274] width 30 height 8
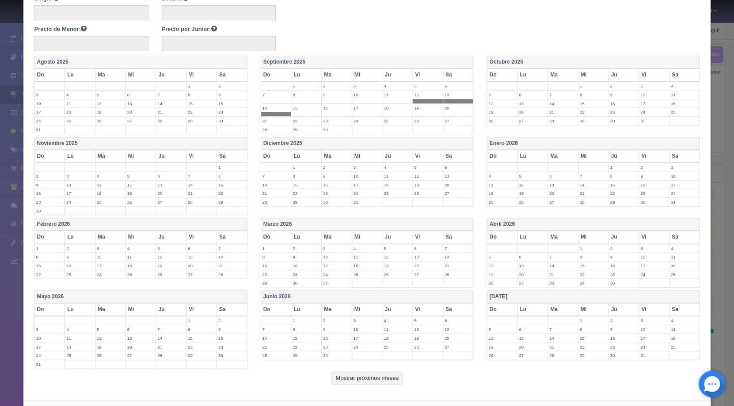
scroll to position [206, 0]
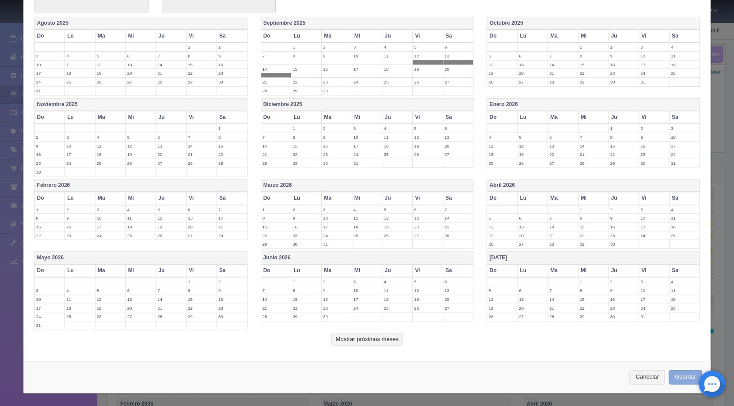
click at [676, 378] on button "Guardar" at bounding box center [686, 377] width 34 height 15
